Goal: Obtain resource: Obtain resource

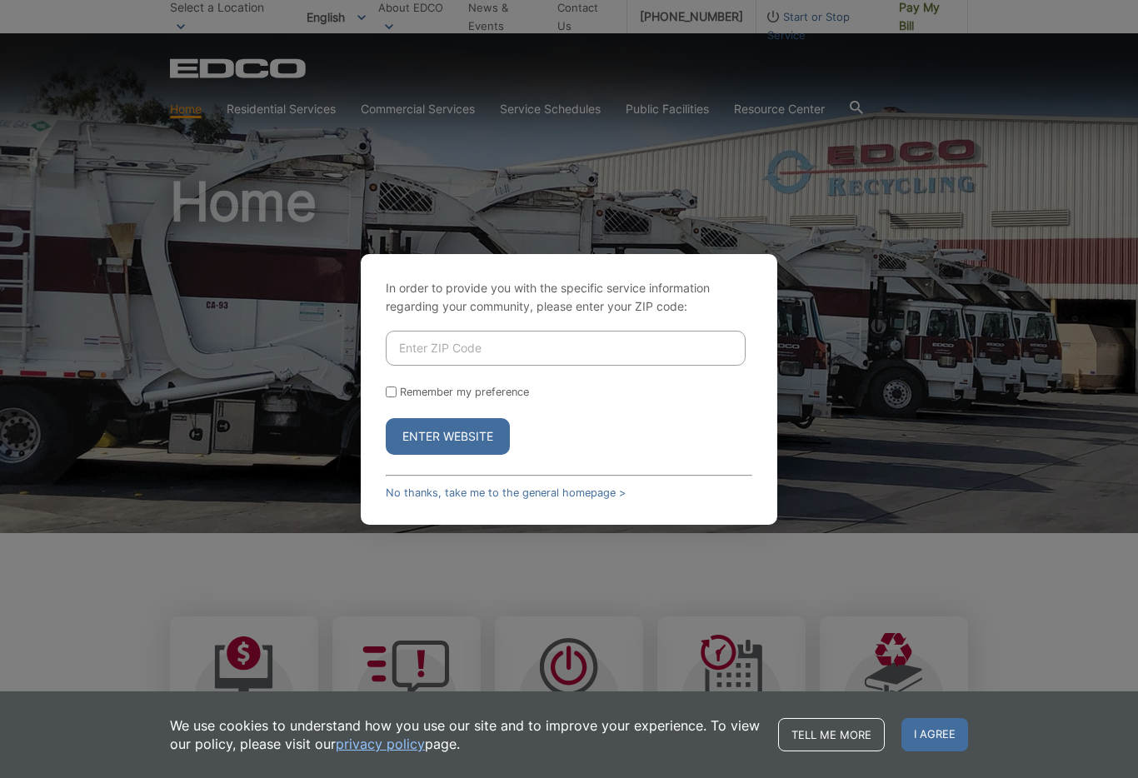
click at [422, 366] on input "Enter ZIP Code" at bounding box center [566, 348] width 360 height 35
type input "92028"
click at [387, 398] on input "Remember my preference" at bounding box center [391, 392] width 11 height 11
checkbox input "true"
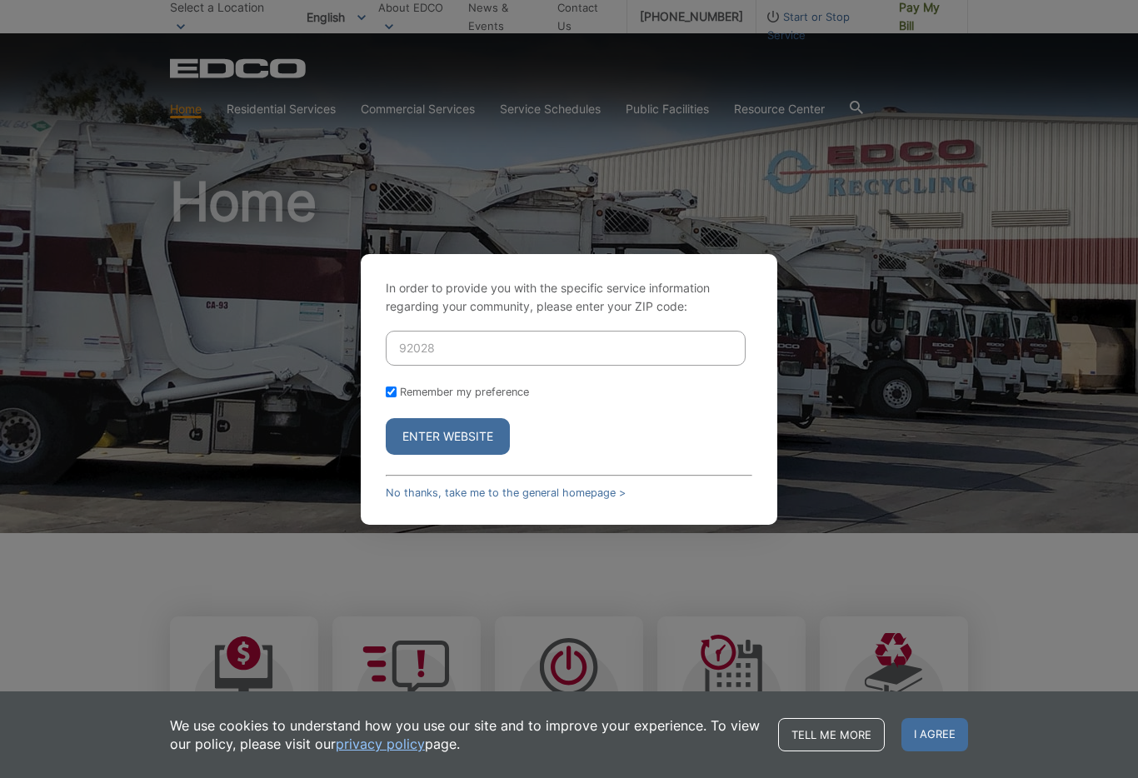
click at [463, 455] on button "Enter Website" at bounding box center [448, 436] width 124 height 37
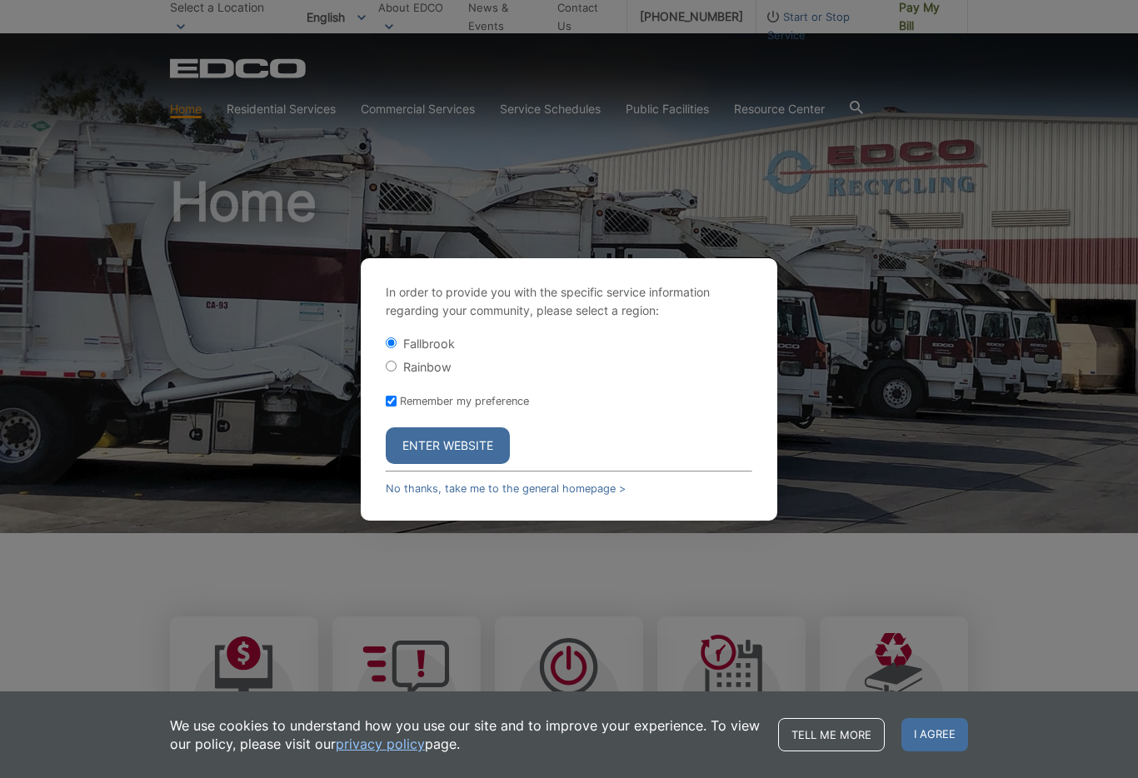
click at [443, 463] on button "Enter Website" at bounding box center [448, 446] width 124 height 37
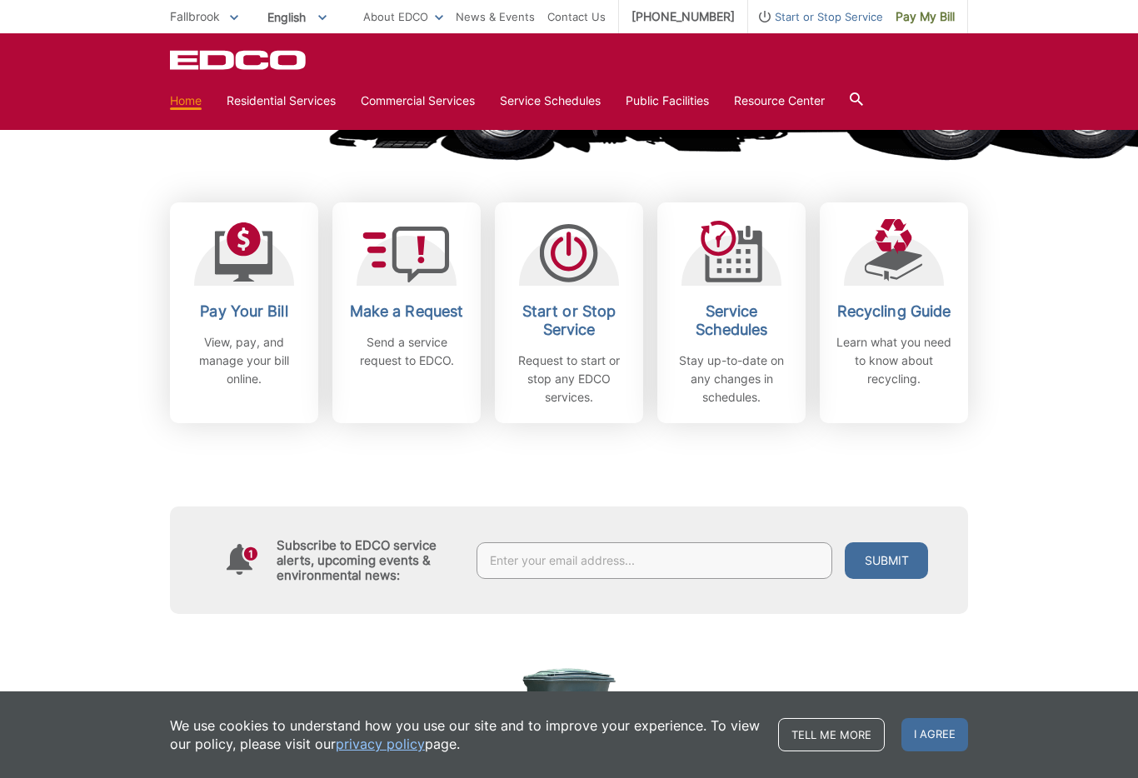
scroll to position [415, 0]
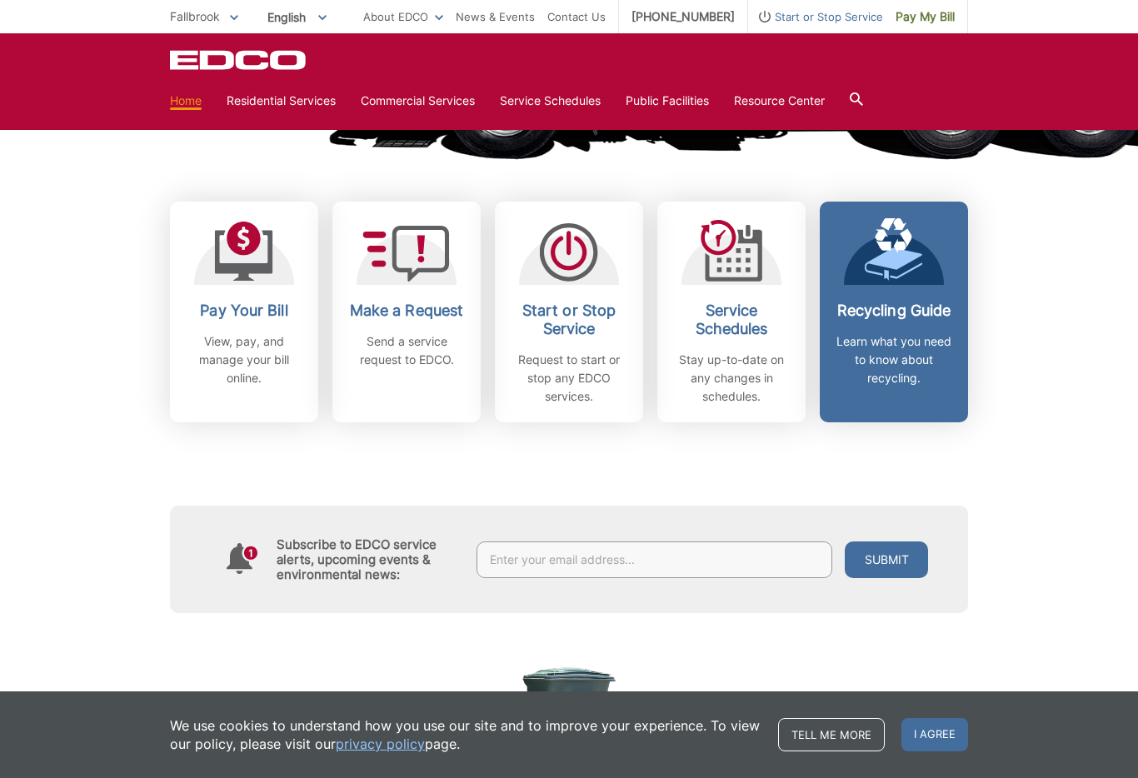
click at [888, 271] on icon at bounding box center [886, 275] width 5 height 11
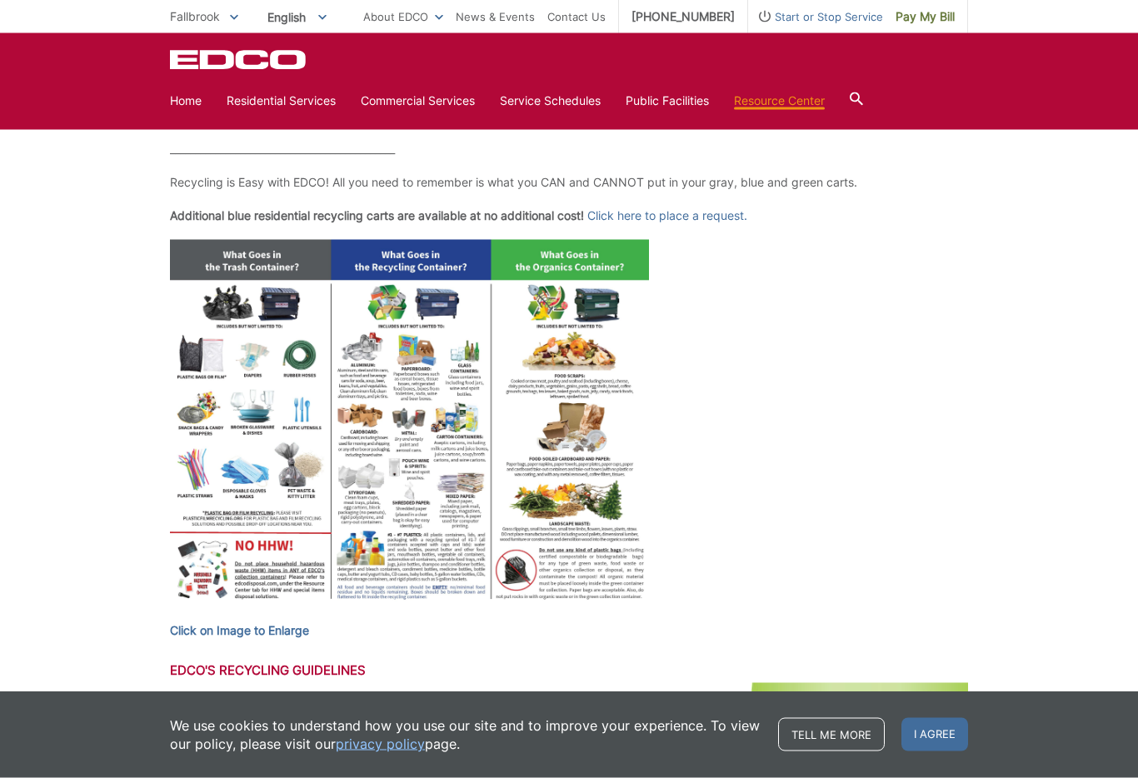
scroll to position [575, 0]
click at [581, 446] on img at bounding box center [409, 425] width 479 height 370
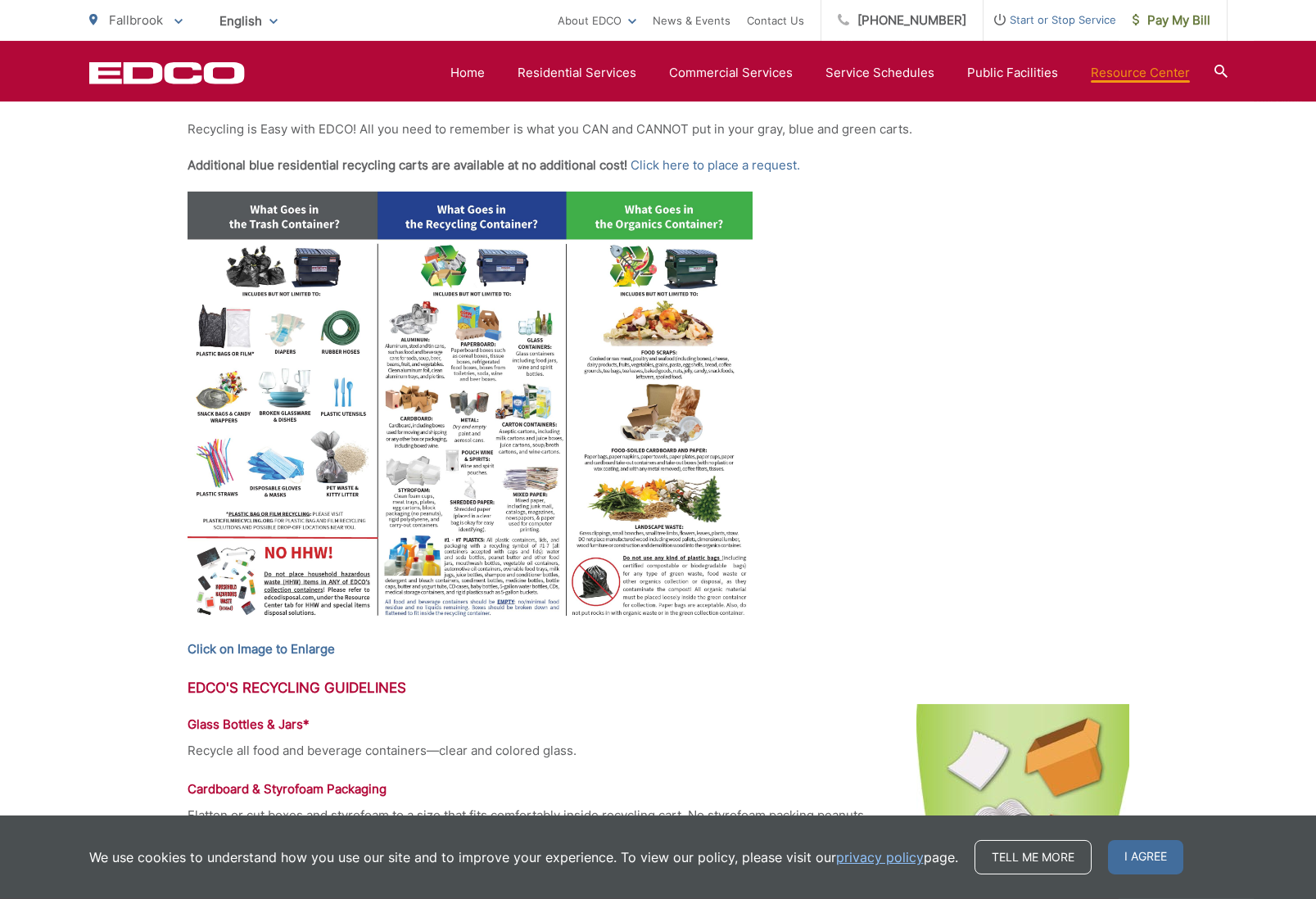
scroll to position [726, 0]
